Goal: Information Seeking & Learning: Check status

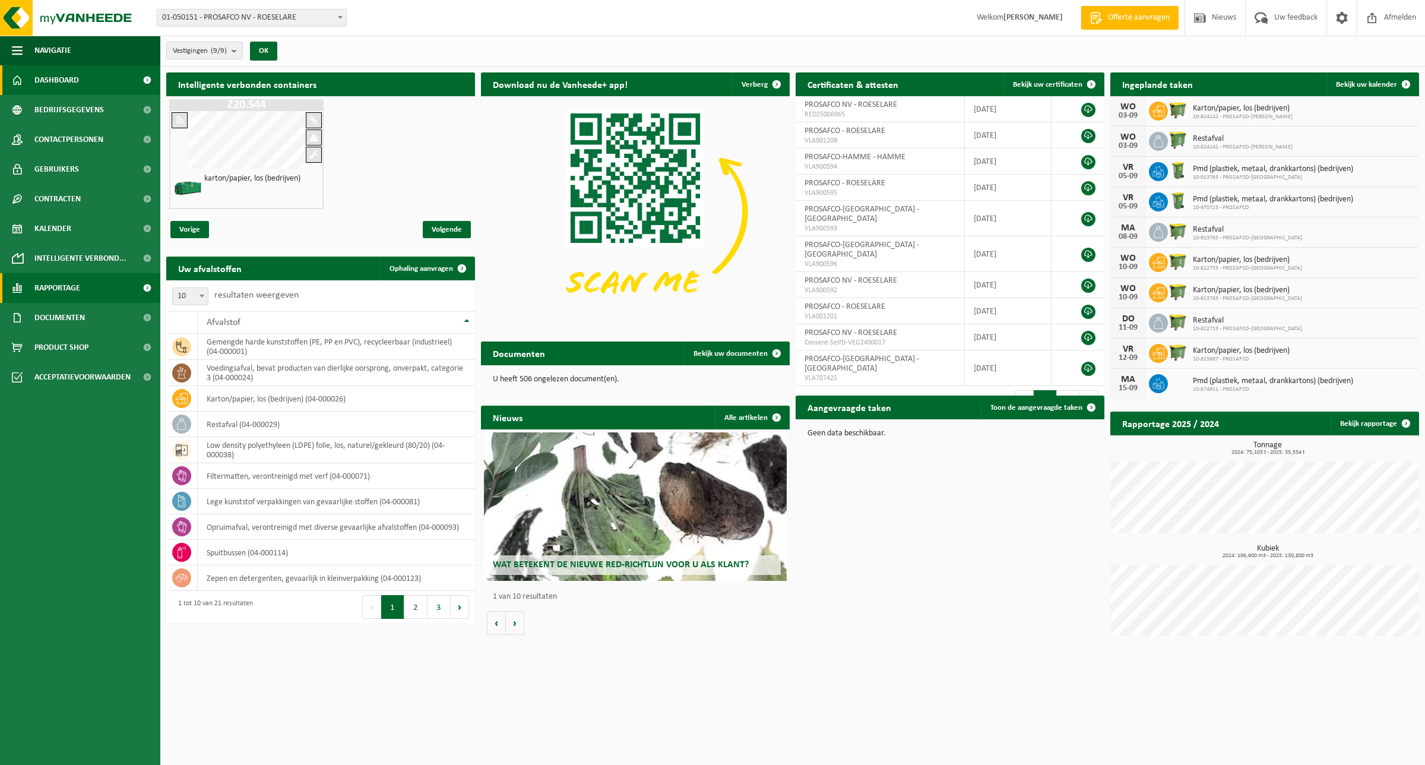
click at [45, 286] on span "Rapportage" at bounding box center [57, 288] width 46 height 30
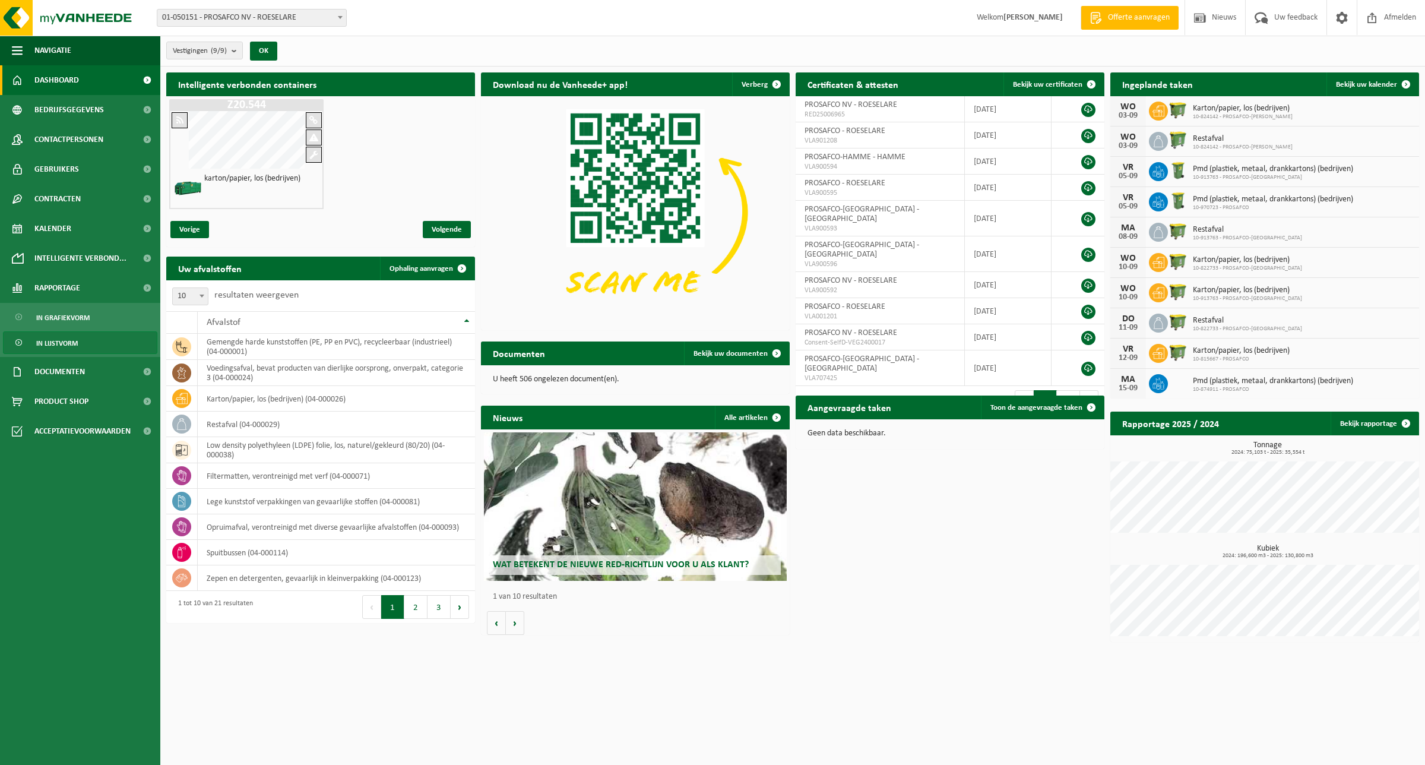
click at [61, 340] on span "In lijstvorm" at bounding box center [57, 343] width 42 height 23
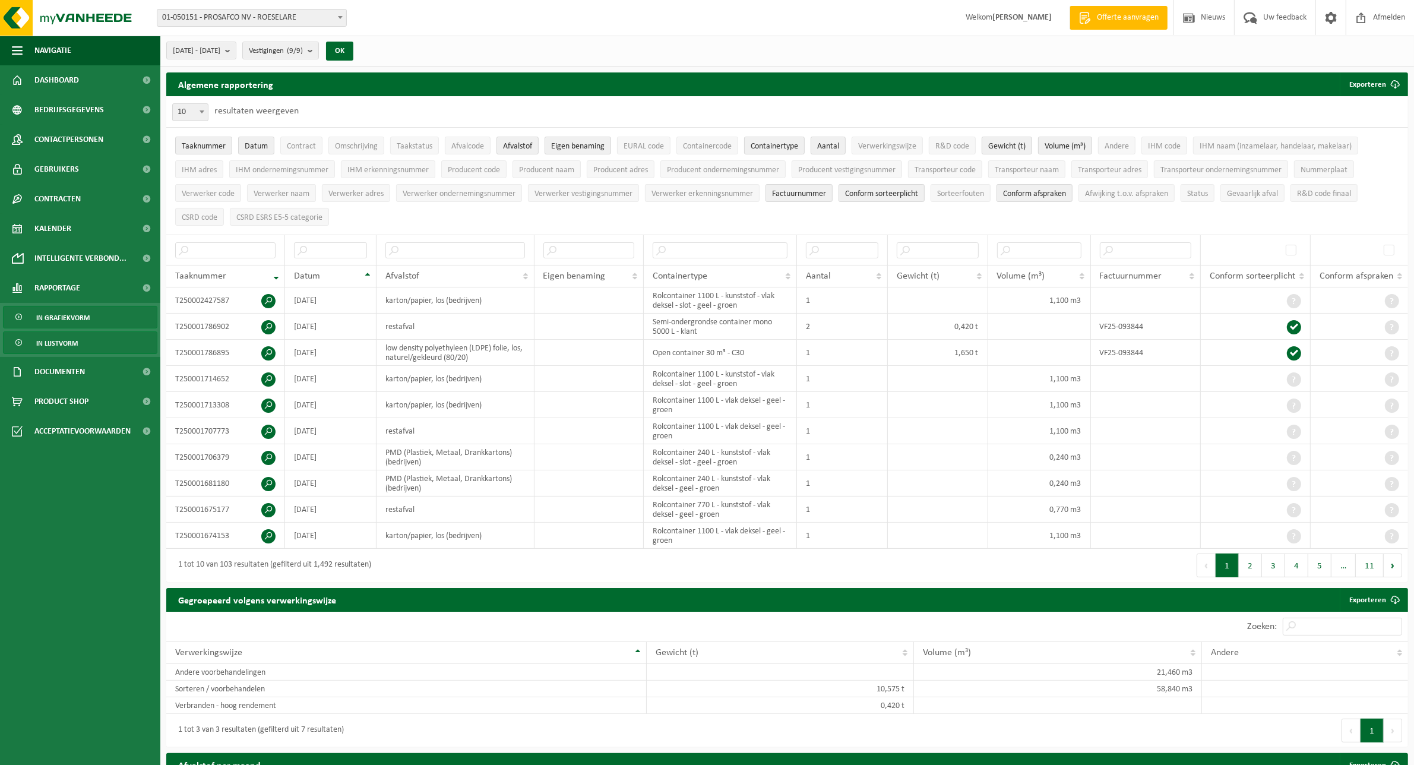
click at [68, 312] on span "In grafiekvorm" at bounding box center [62, 317] width 53 height 23
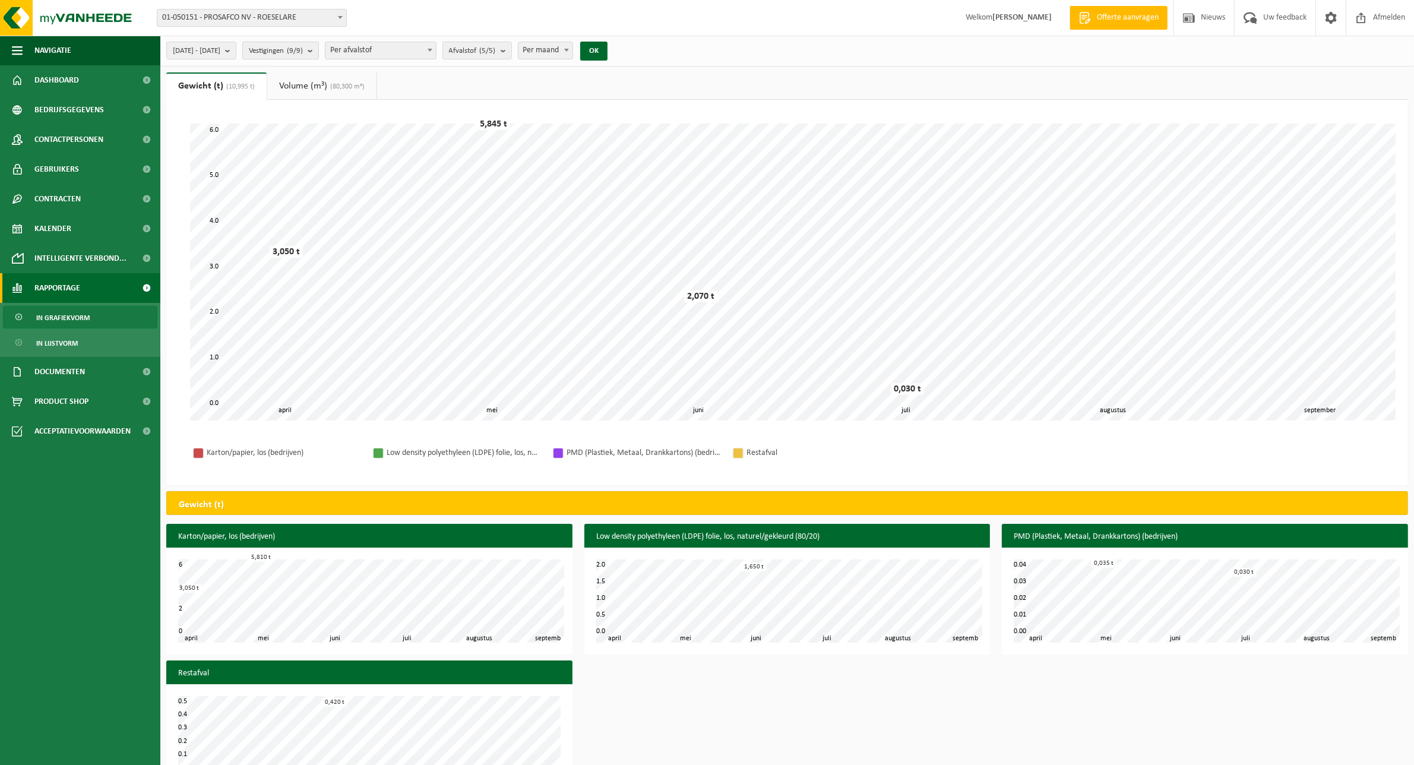
click at [318, 50] on b "submit" at bounding box center [313, 50] width 11 height 17
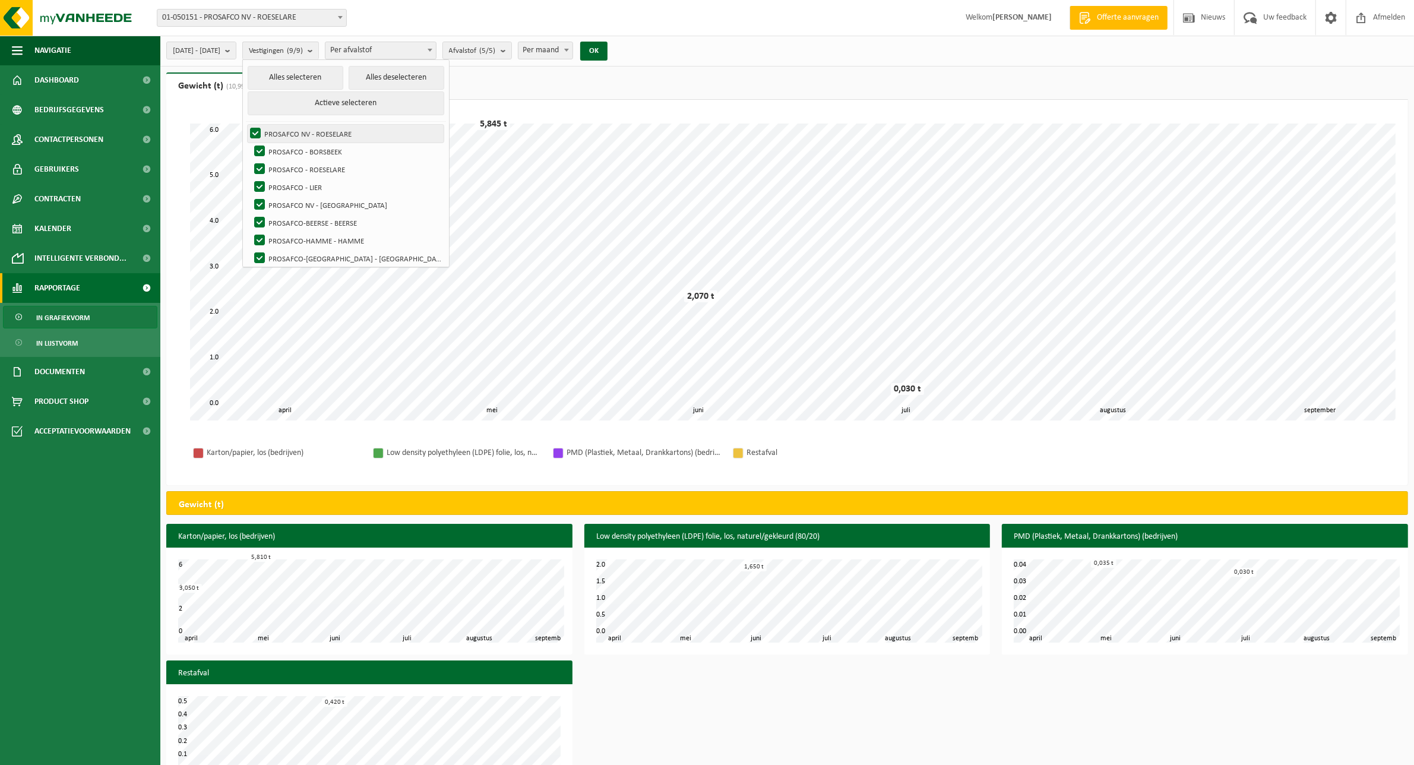
click at [337, 132] on label "PROSAFCO NV - ROESELARE" at bounding box center [346, 134] width 196 height 18
click at [246, 125] on input "PROSAFCO NV - ROESELARE" at bounding box center [245, 124] width 1 height 1
checkbox input "false"
click at [368, 54] on span "Per afvalstof" at bounding box center [380, 50] width 110 height 17
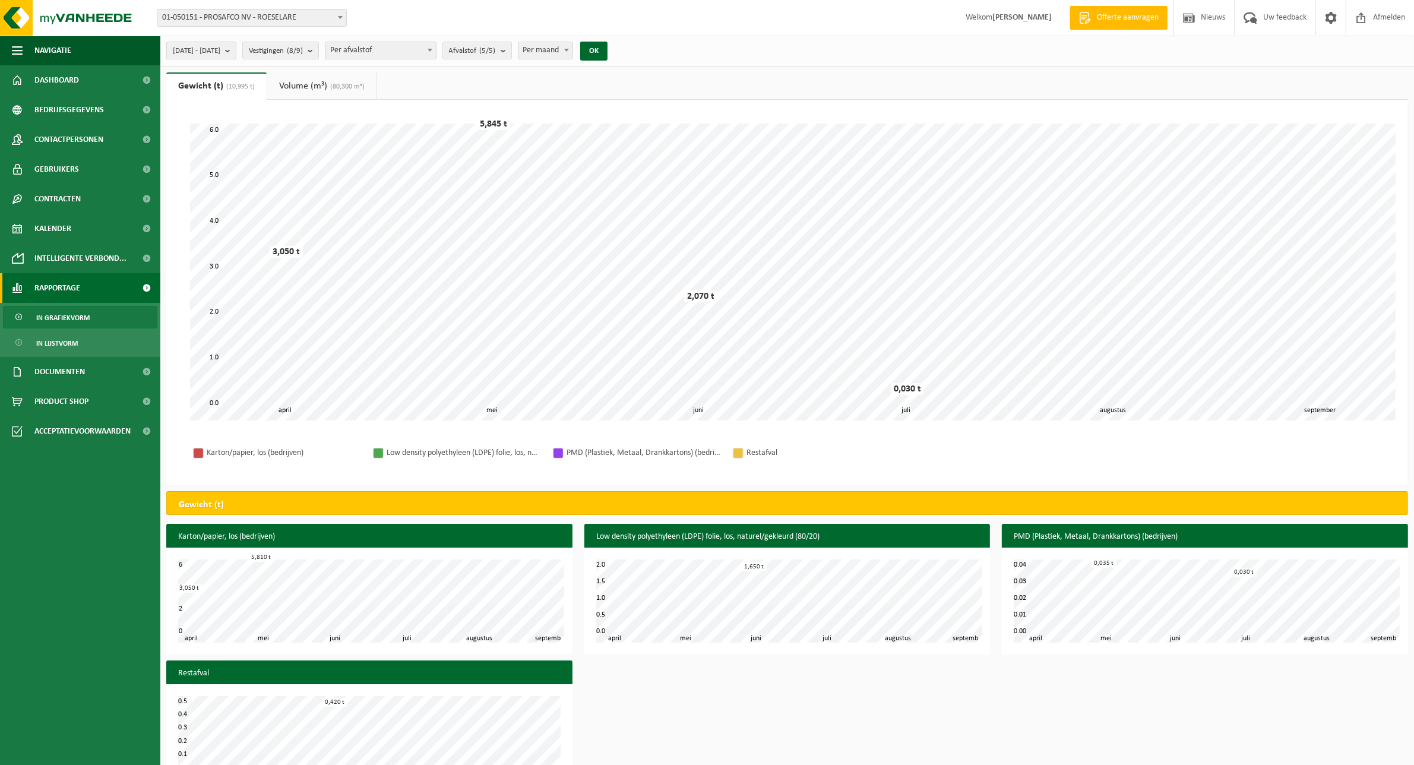
click at [220, 53] on span "[DATE] - [DATE]" at bounding box center [197, 51] width 48 height 18
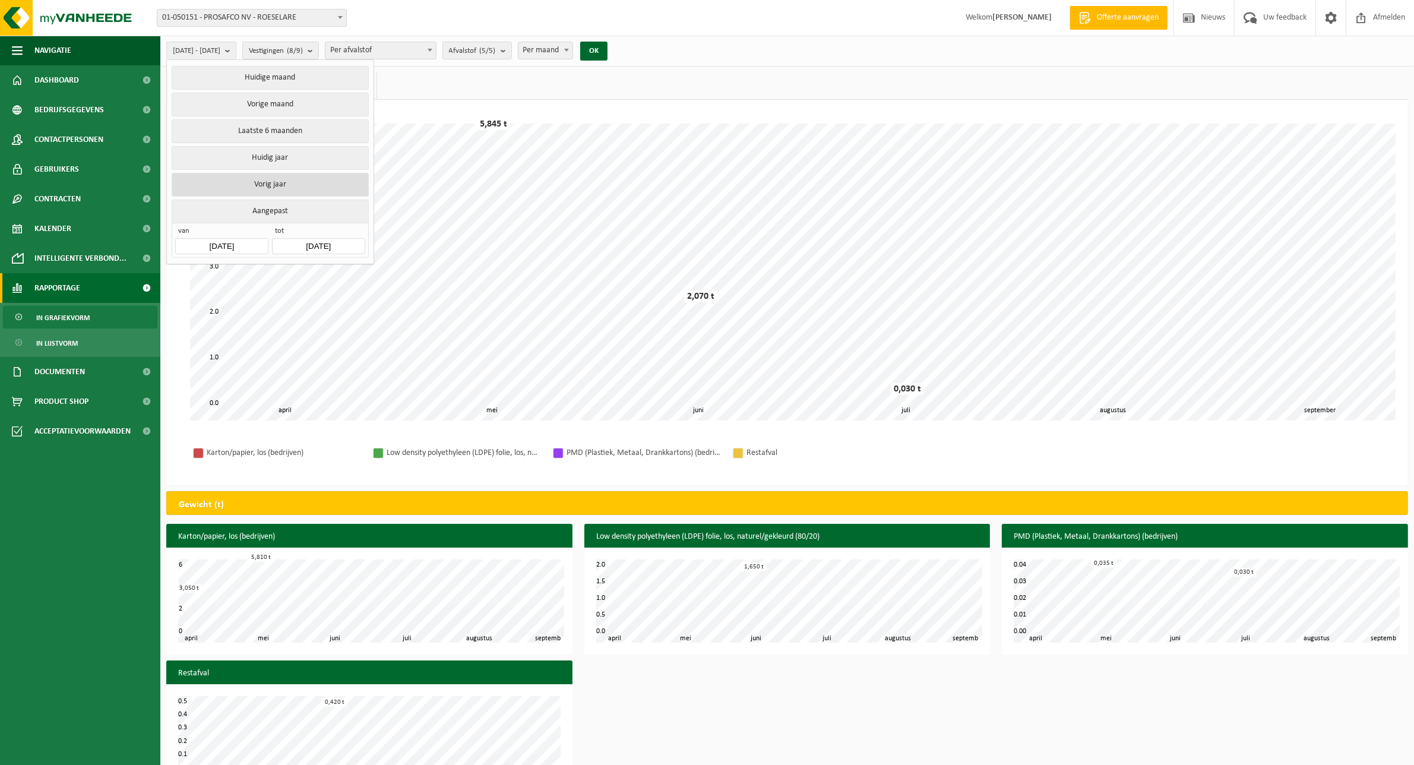
click at [286, 189] on button "Vorig jaar" at bounding box center [270, 185] width 197 height 24
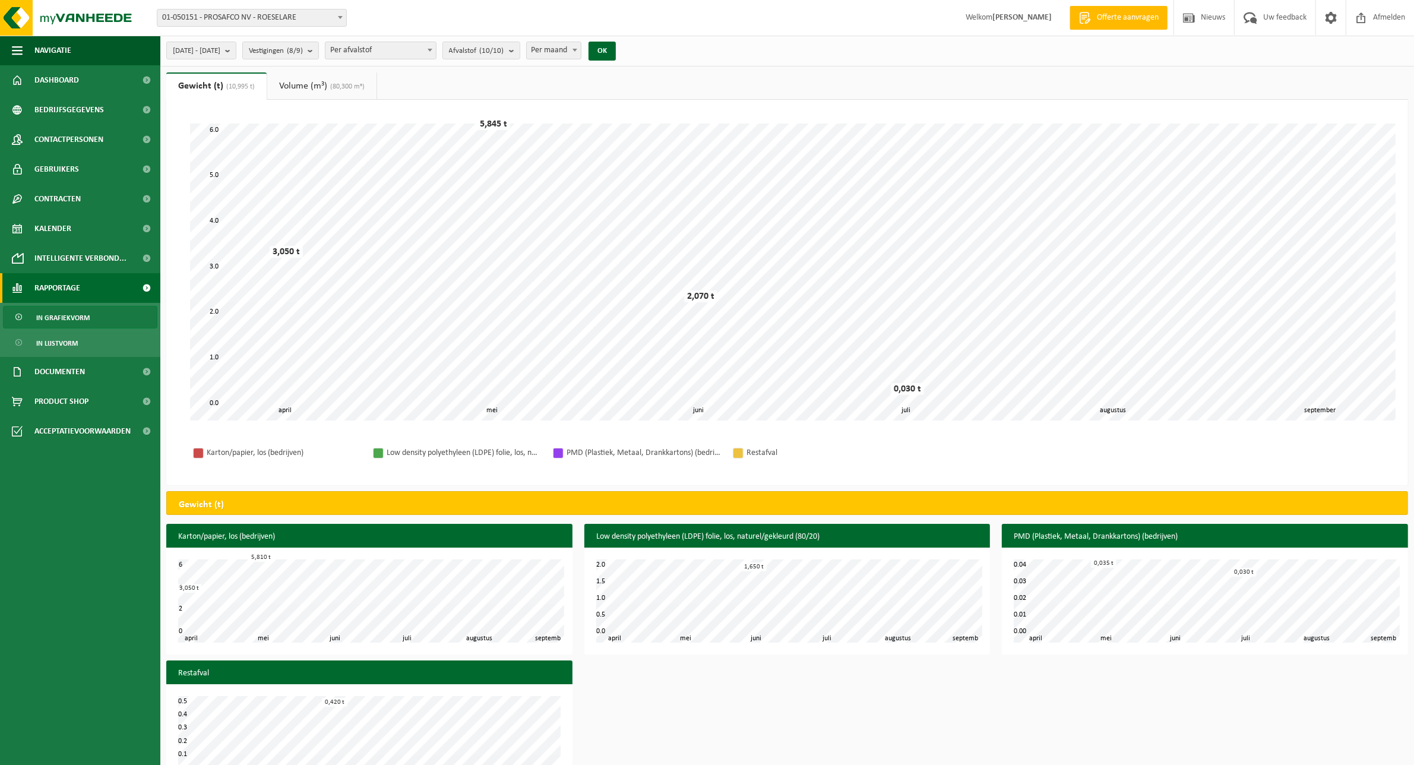
click at [391, 50] on span "Per afvalstof" at bounding box center [380, 50] width 110 height 17
click at [432, 49] on b at bounding box center [430, 50] width 5 height 3
click at [504, 54] on count "(10/10)" at bounding box center [492, 51] width 24 height 8
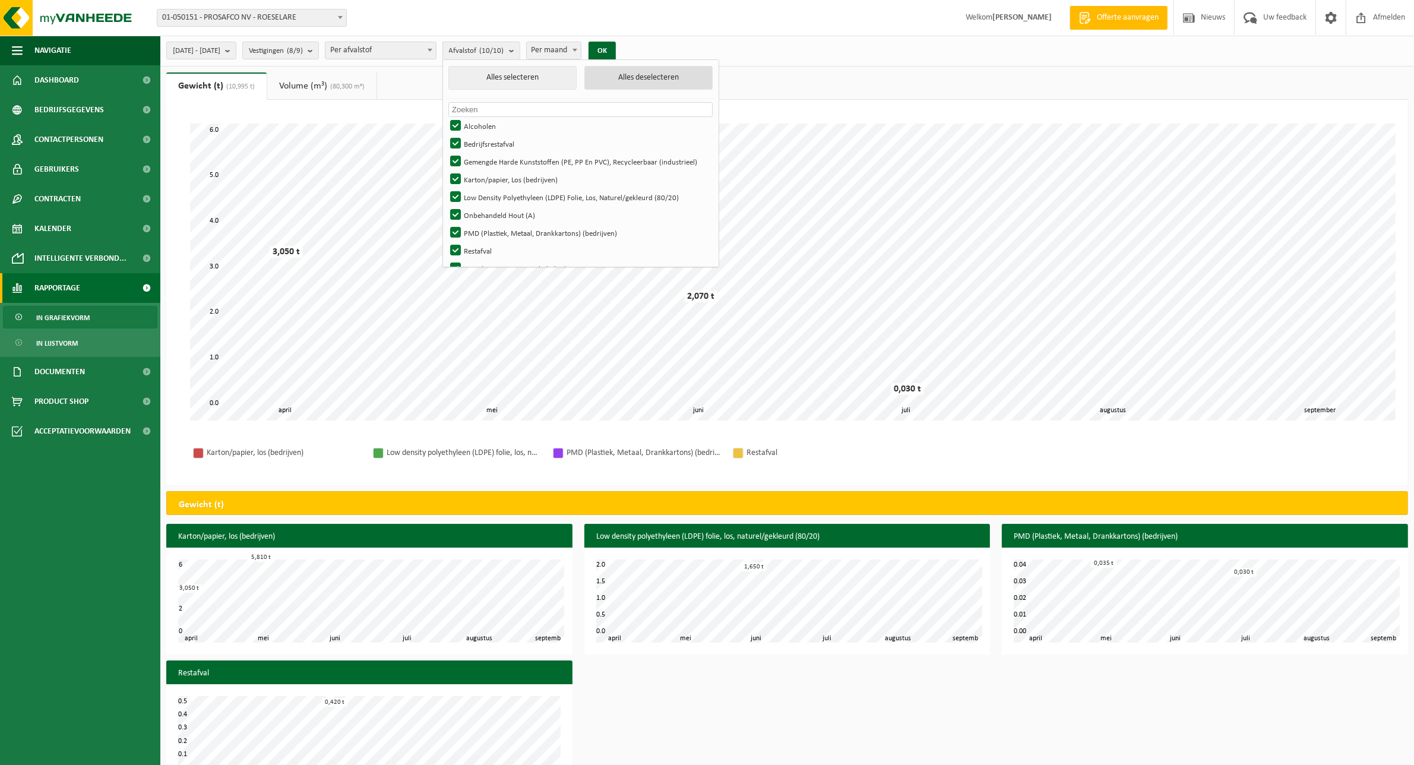
click at [651, 78] on button "Alles deselecteren" at bounding box center [648, 78] width 128 height 24
checkbox input "false"
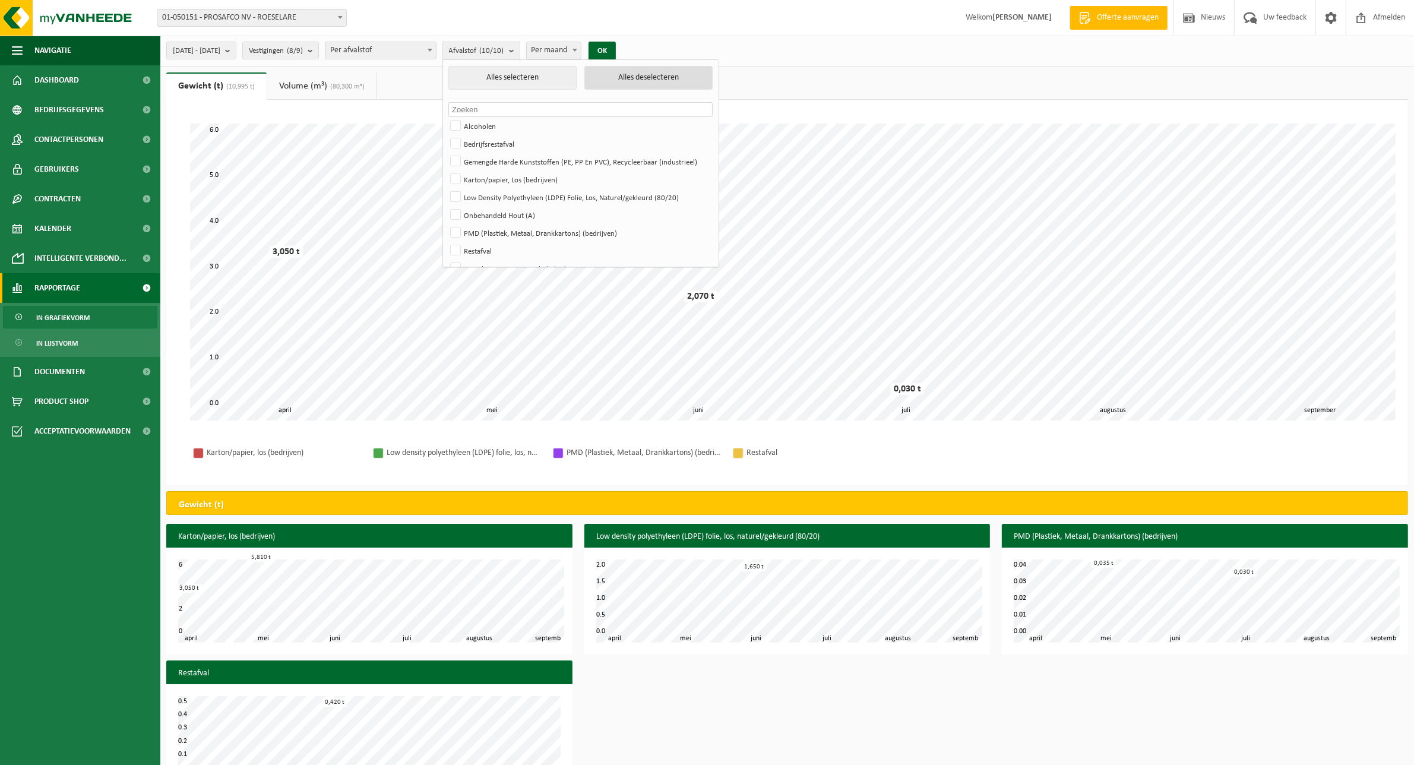
checkbox input "false"
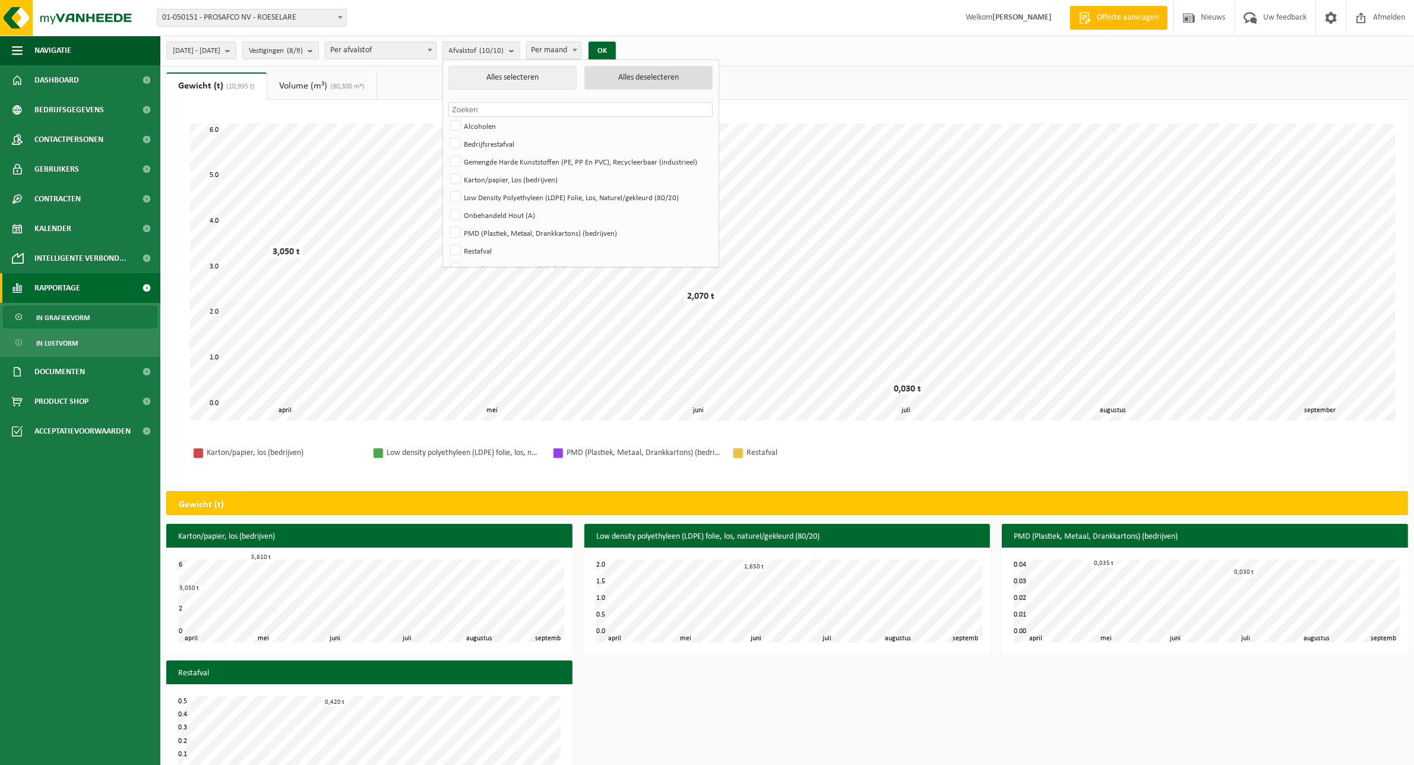
checkbox input "false"
click at [487, 158] on label "Gemengde Harde Kunststoffen (PE, PP En PVC), Recycleerbaar (industrieel)" at bounding box center [580, 162] width 264 height 18
click at [446, 153] on input "Gemengde Harde Kunststoffen (PE, PP En PVC), Recycleerbaar (industrieel)" at bounding box center [445, 152] width 1 height 1
checkbox input "true"
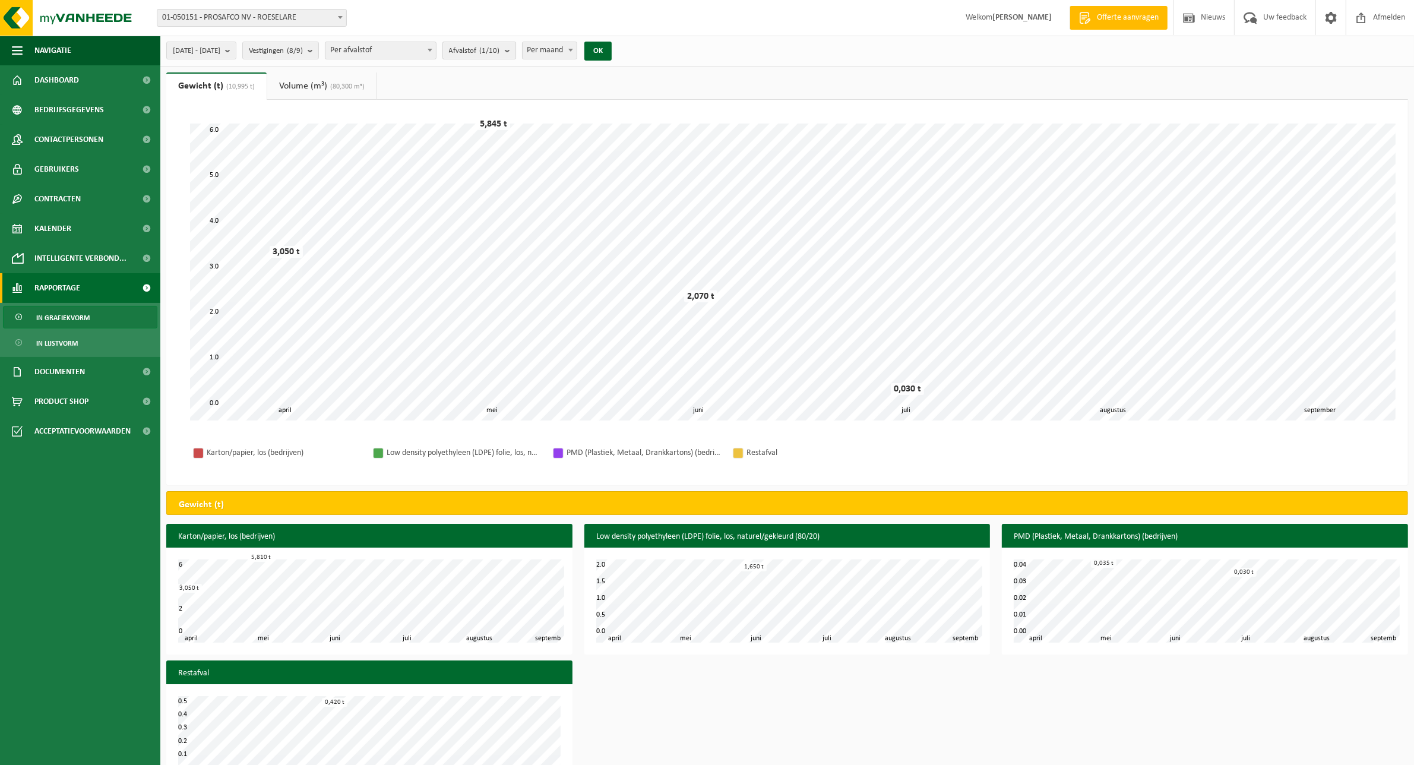
click at [500, 52] on count "(1/10)" at bounding box center [490, 51] width 20 height 8
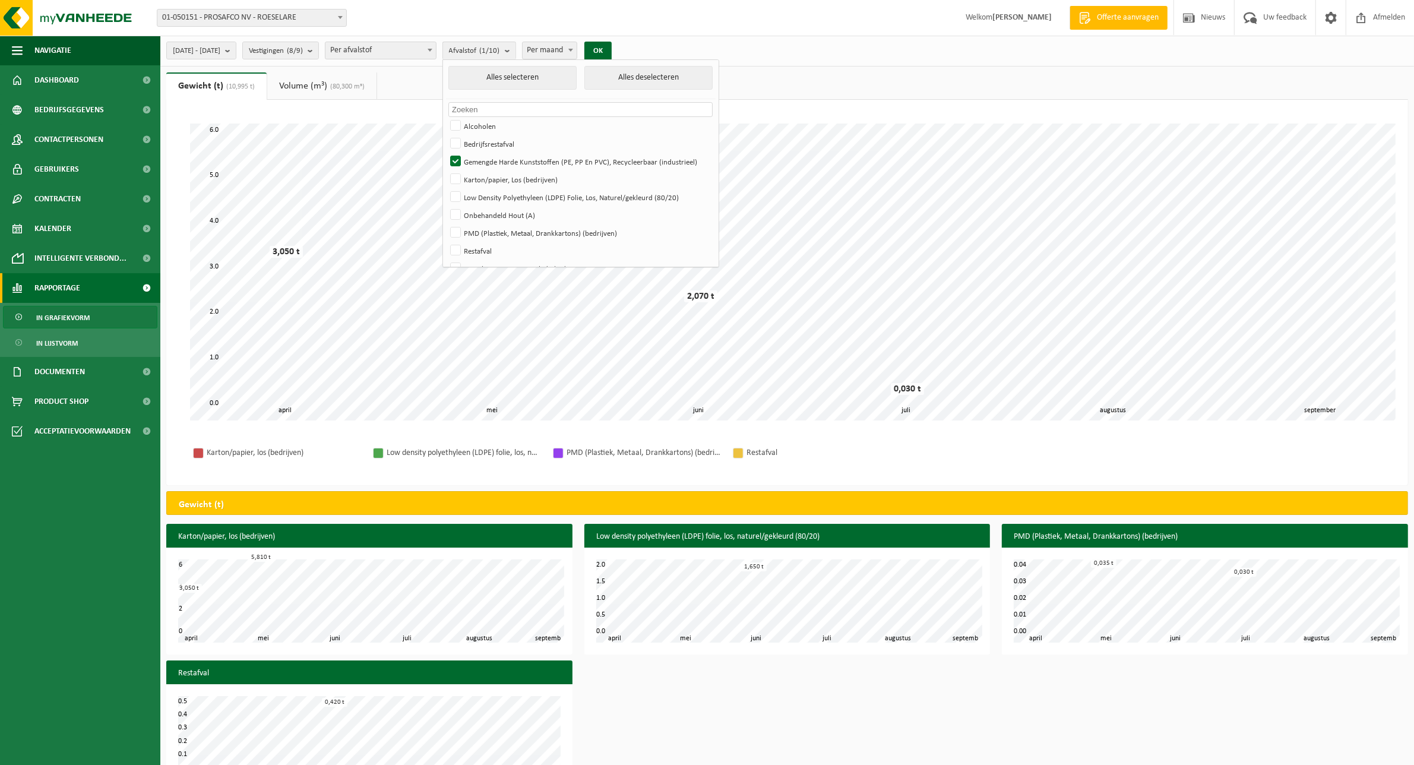
drag, startPoint x: 849, startPoint y: 116, endPoint x: 775, endPoint y: 108, distance: 74.8
click at [848, 116] on div "Even geduld. Door de grote hoeveelheid gegevens duurt het laden even. mei juni …" at bounding box center [787, 272] width 1218 height 321
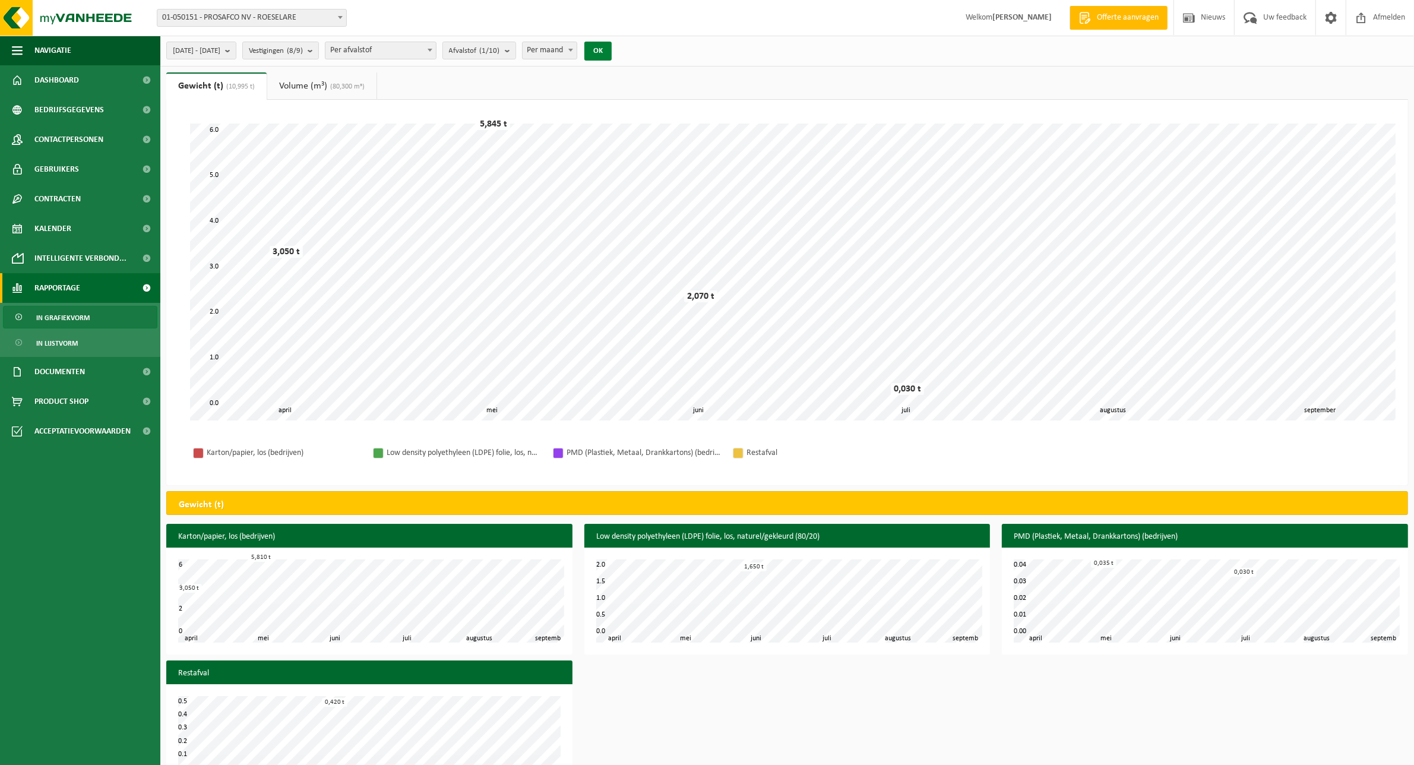
click at [612, 49] on button "OK" at bounding box center [597, 51] width 27 height 19
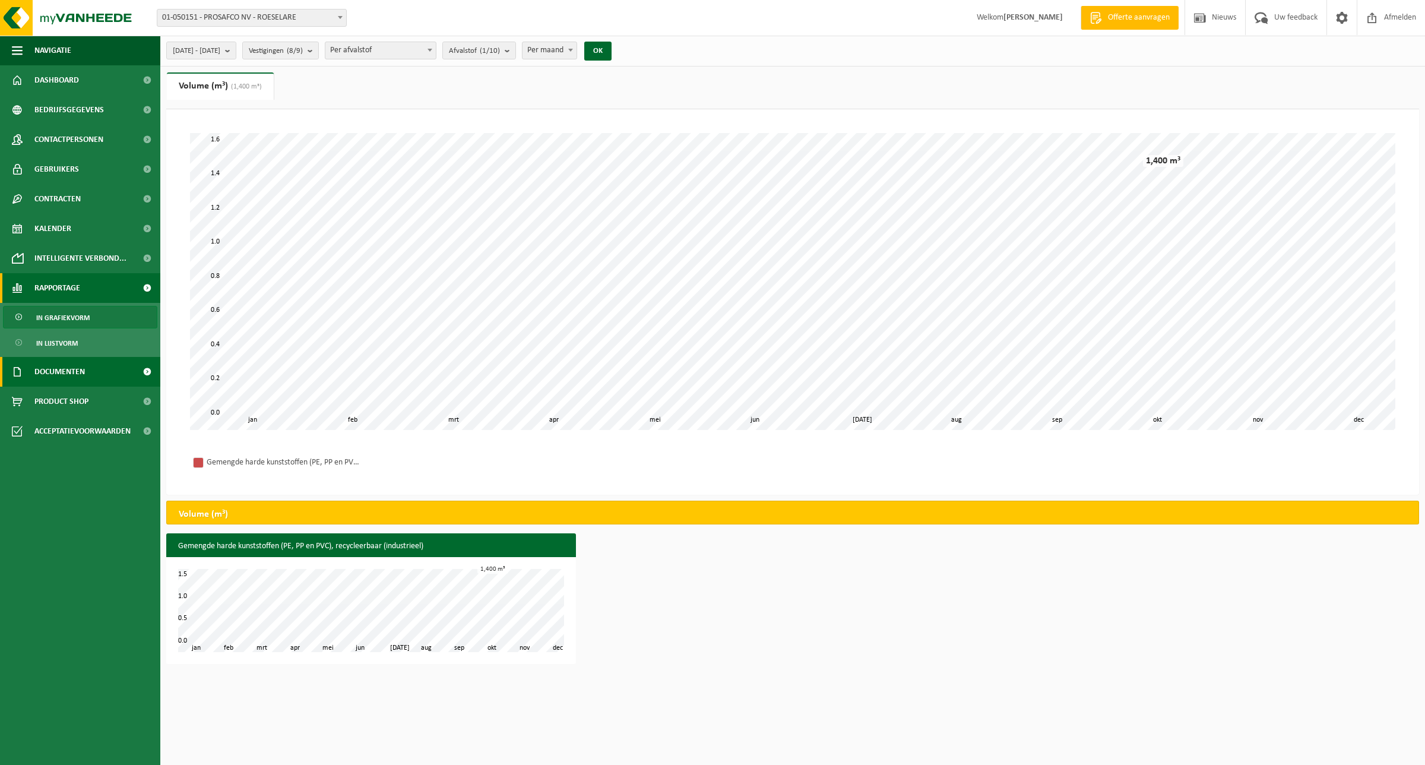
click at [63, 371] on span "Documenten" at bounding box center [59, 372] width 50 height 30
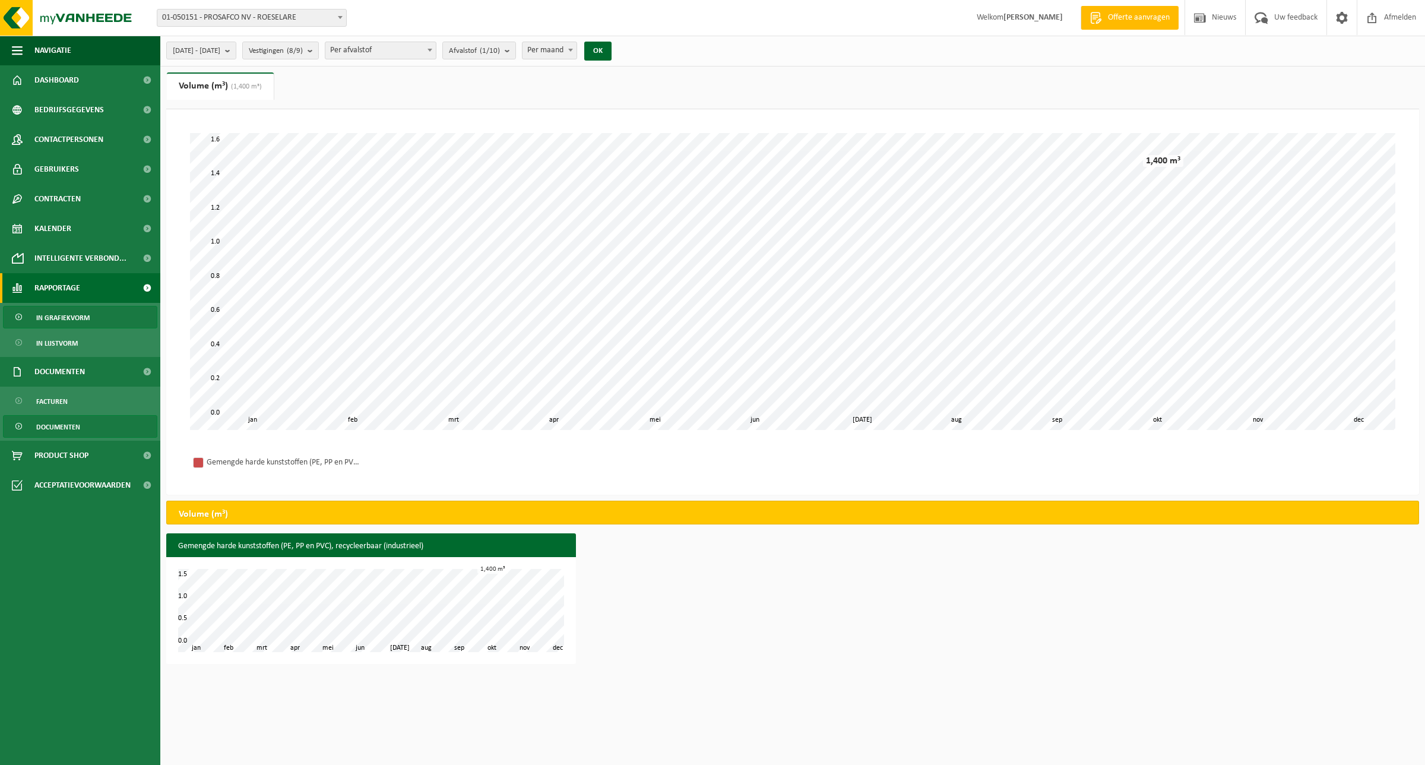
click at [63, 426] on span "Documenten" at bounding box center [58, 427] width 44 height 23
